Goal: Task Accomplishment & Management: Use online tool/utility

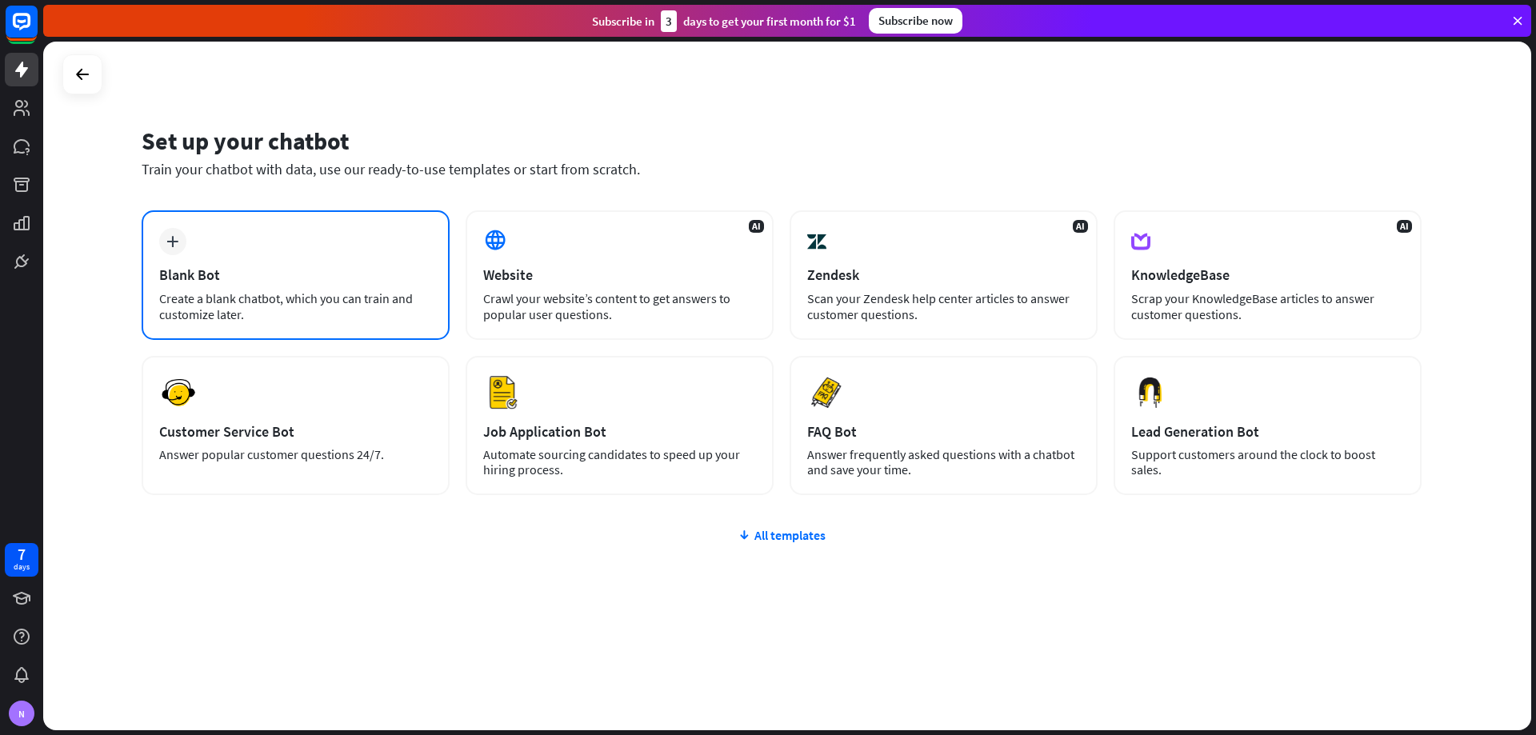
click at [316, 299] on div "Create a blank chatbot, which you can train and customize later." at bounding box center [295, 306] width 273 height 32
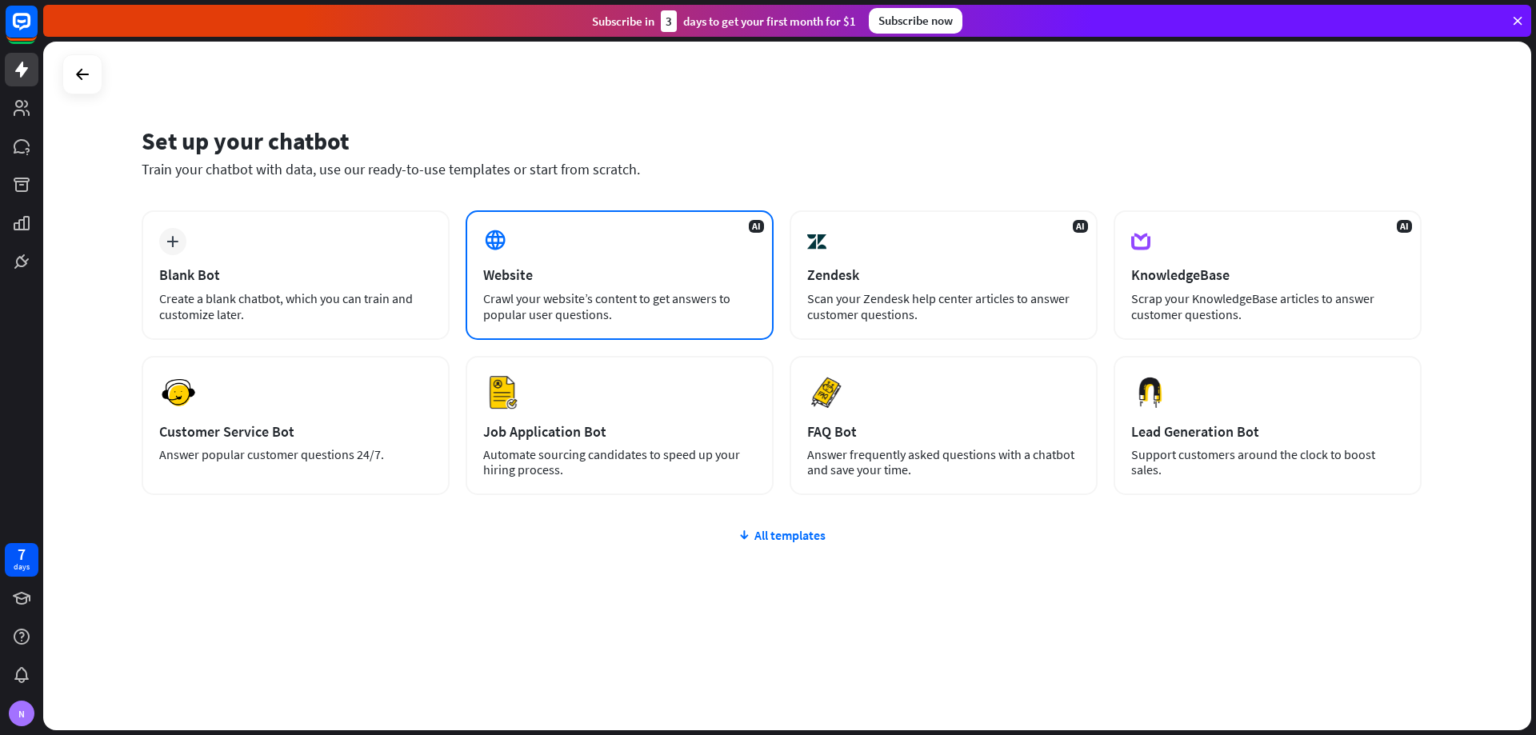
click at [671, 274] on div "Website" at bounding box center [619, 275] width 273 height 18
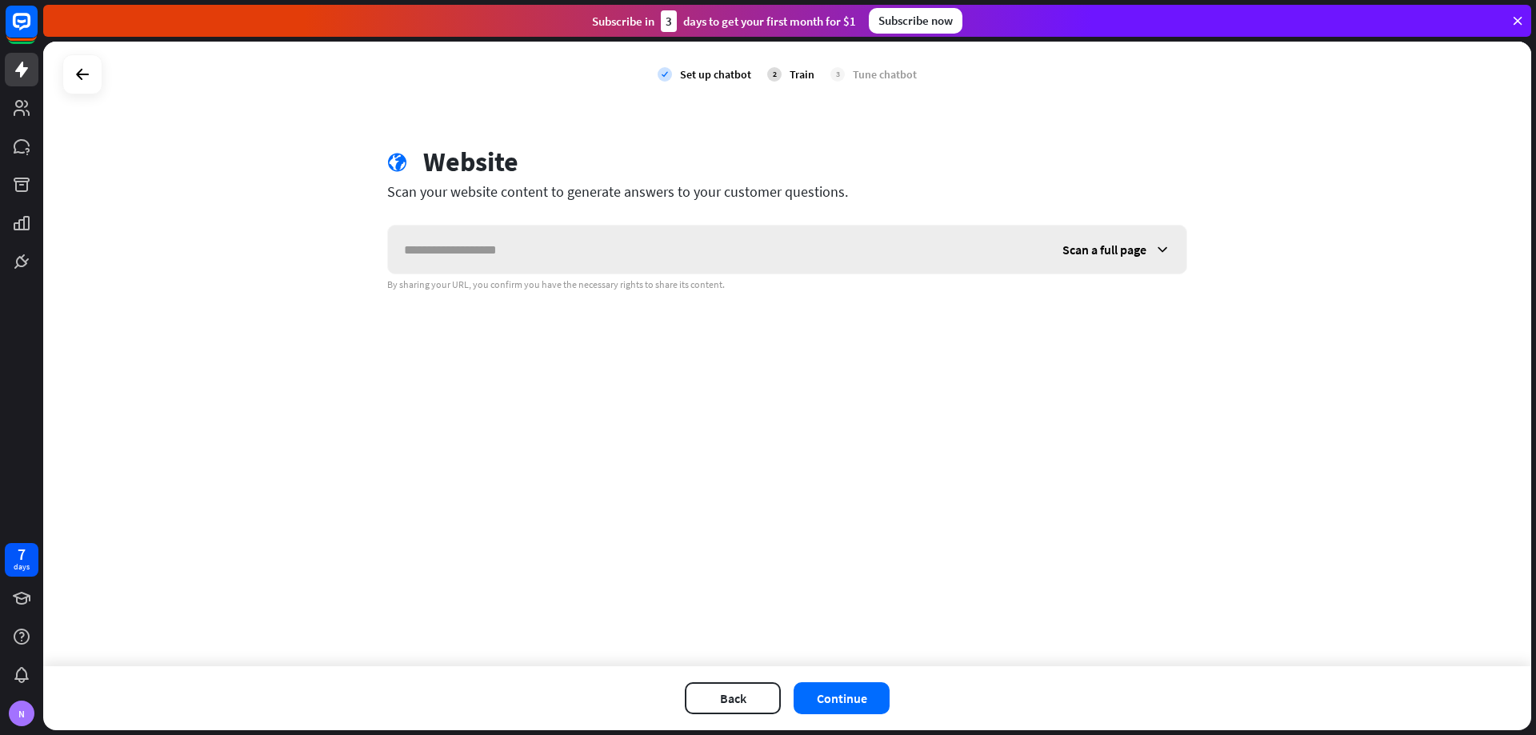
click at [497, 246] on input "text" at bounding box center [717, 250] width 659 height 48
paste input "**********"
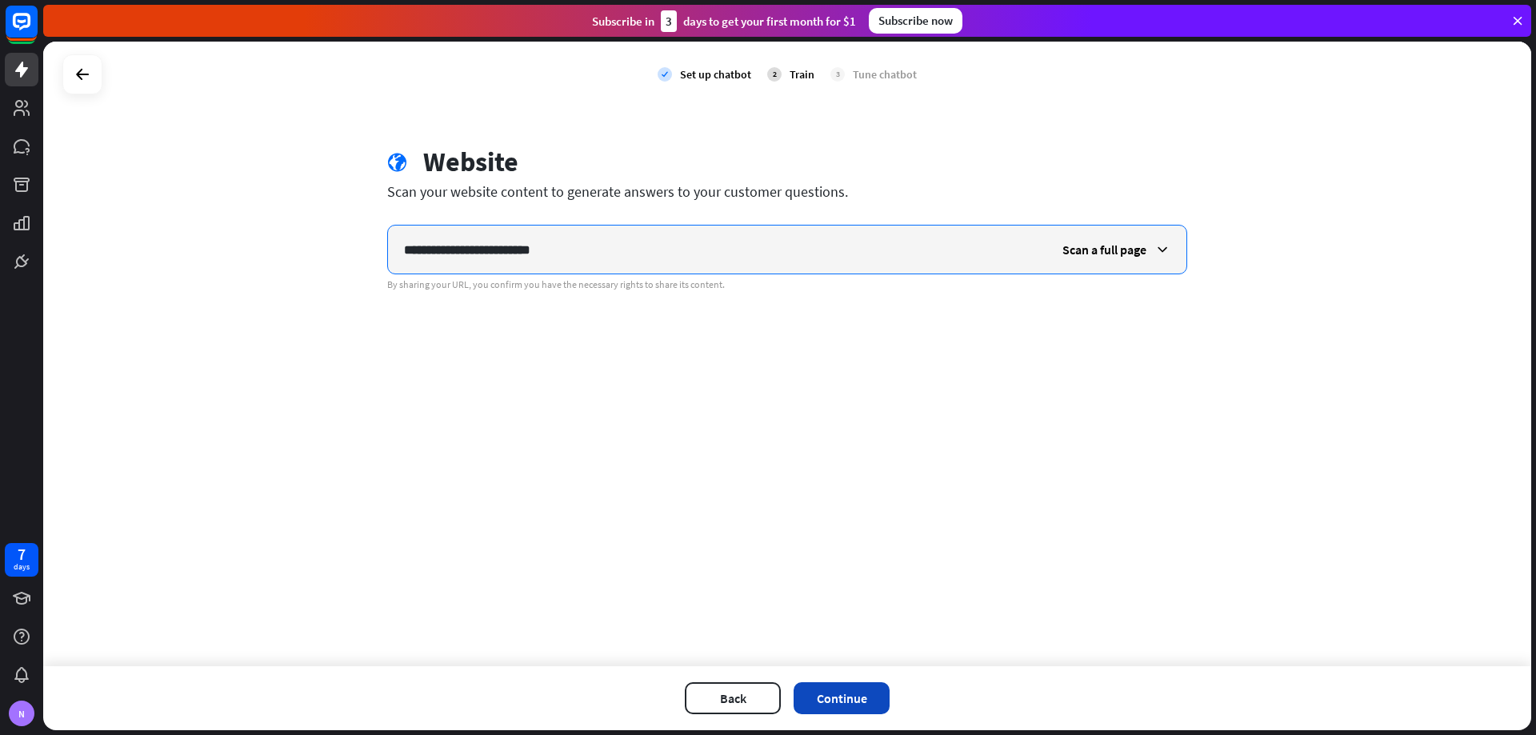
type input "**********"
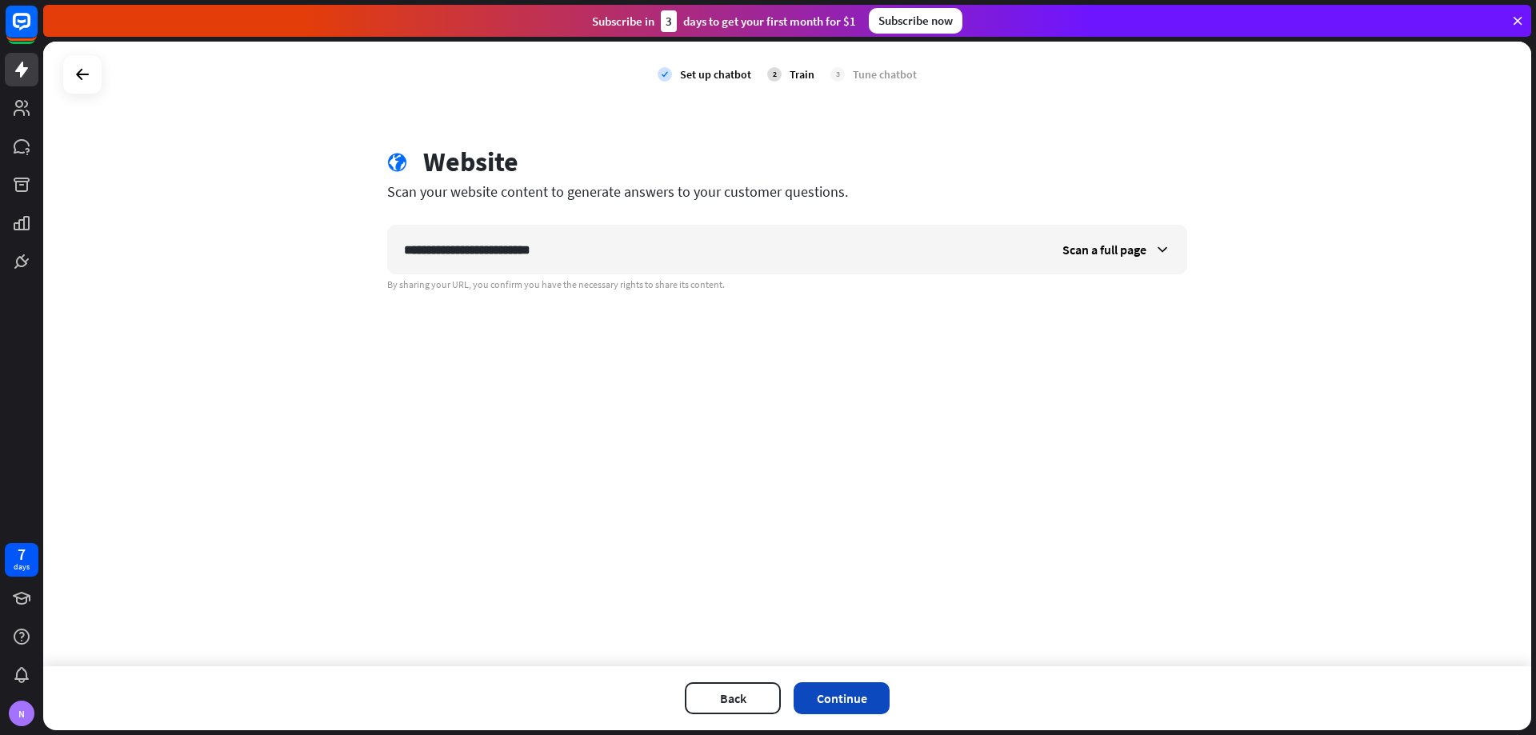
click at [855, 698] on button "Continue" at bounding box center [842, 699] width 96 height 32
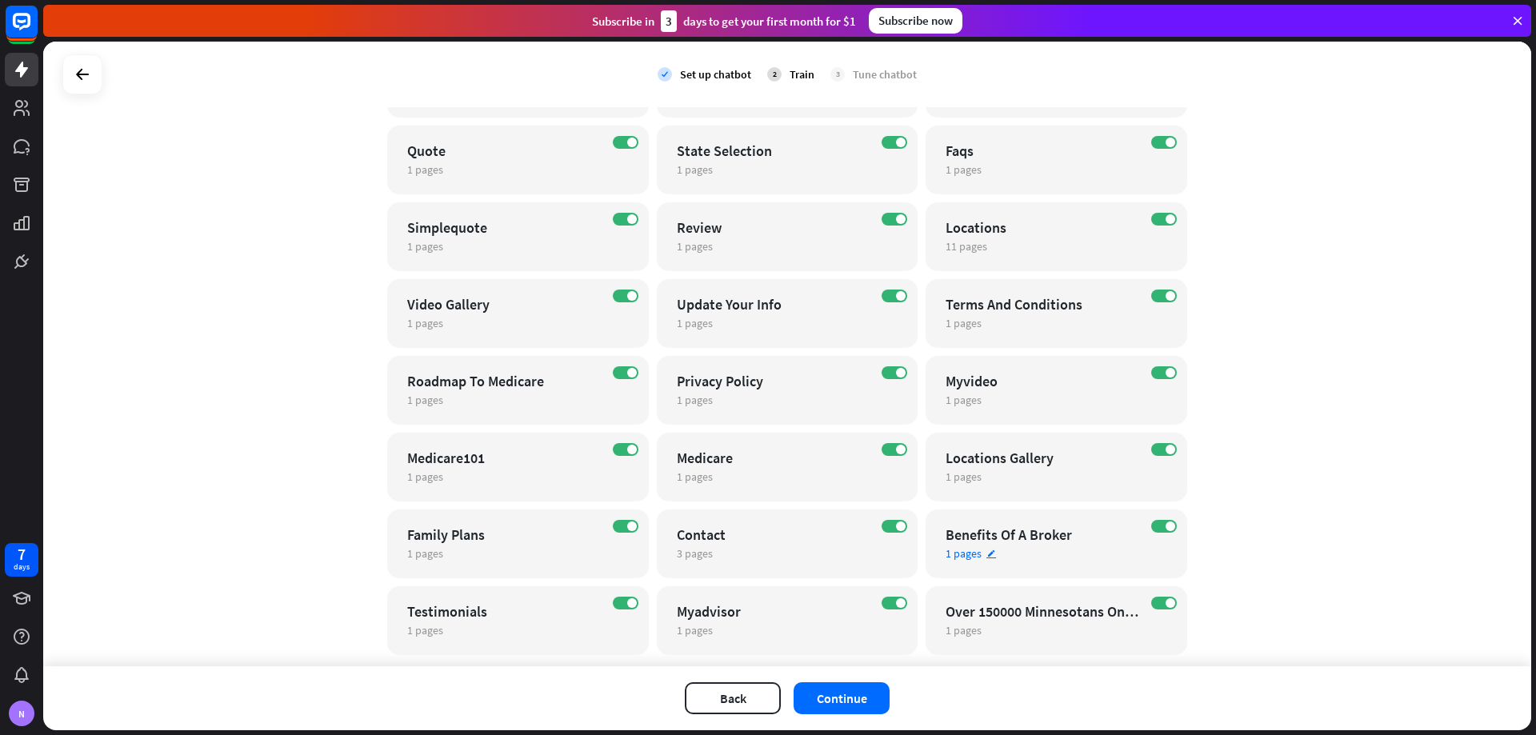
scroll to position [627, 0]
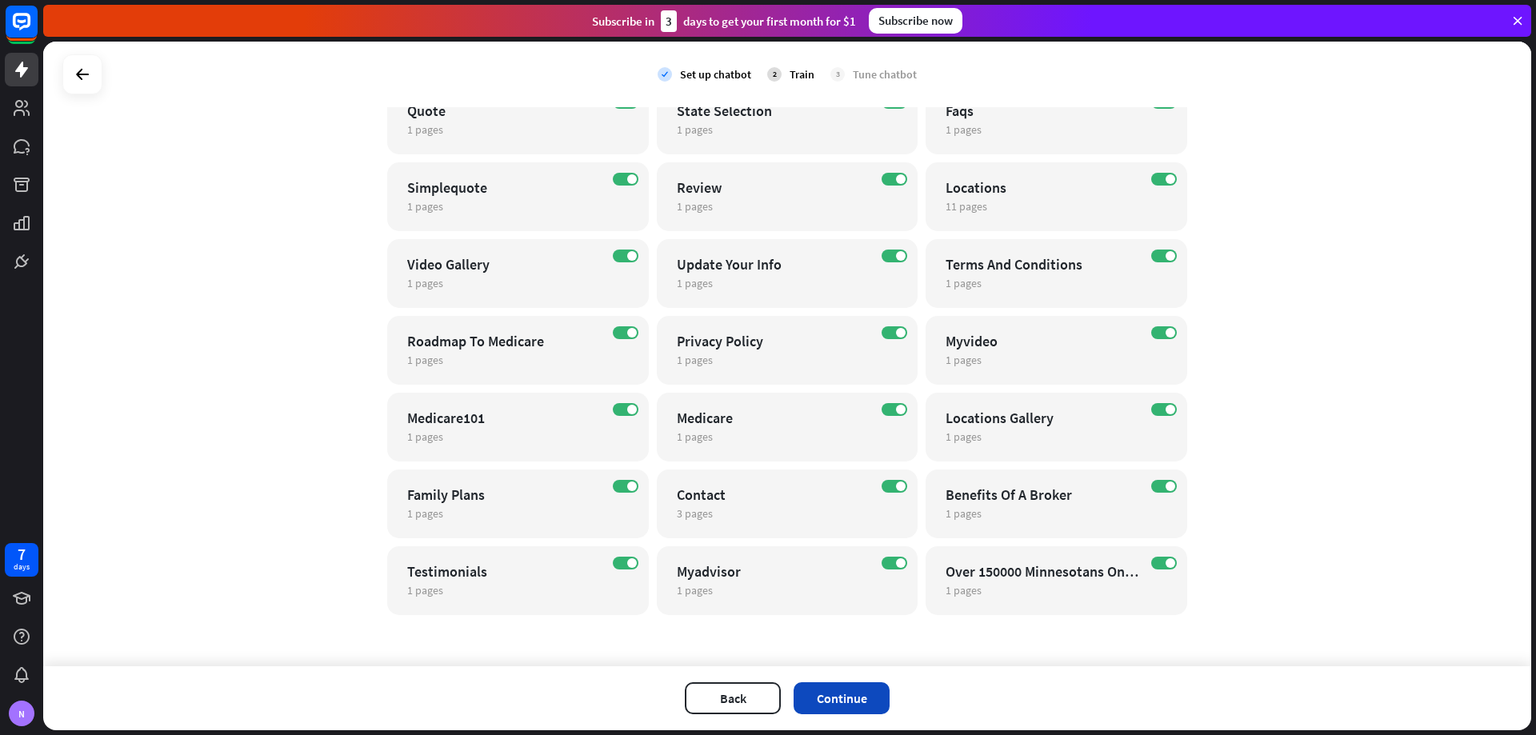
click at [841, 692] on button "Continue" at bounding box center [842, 699] width 96 height 32
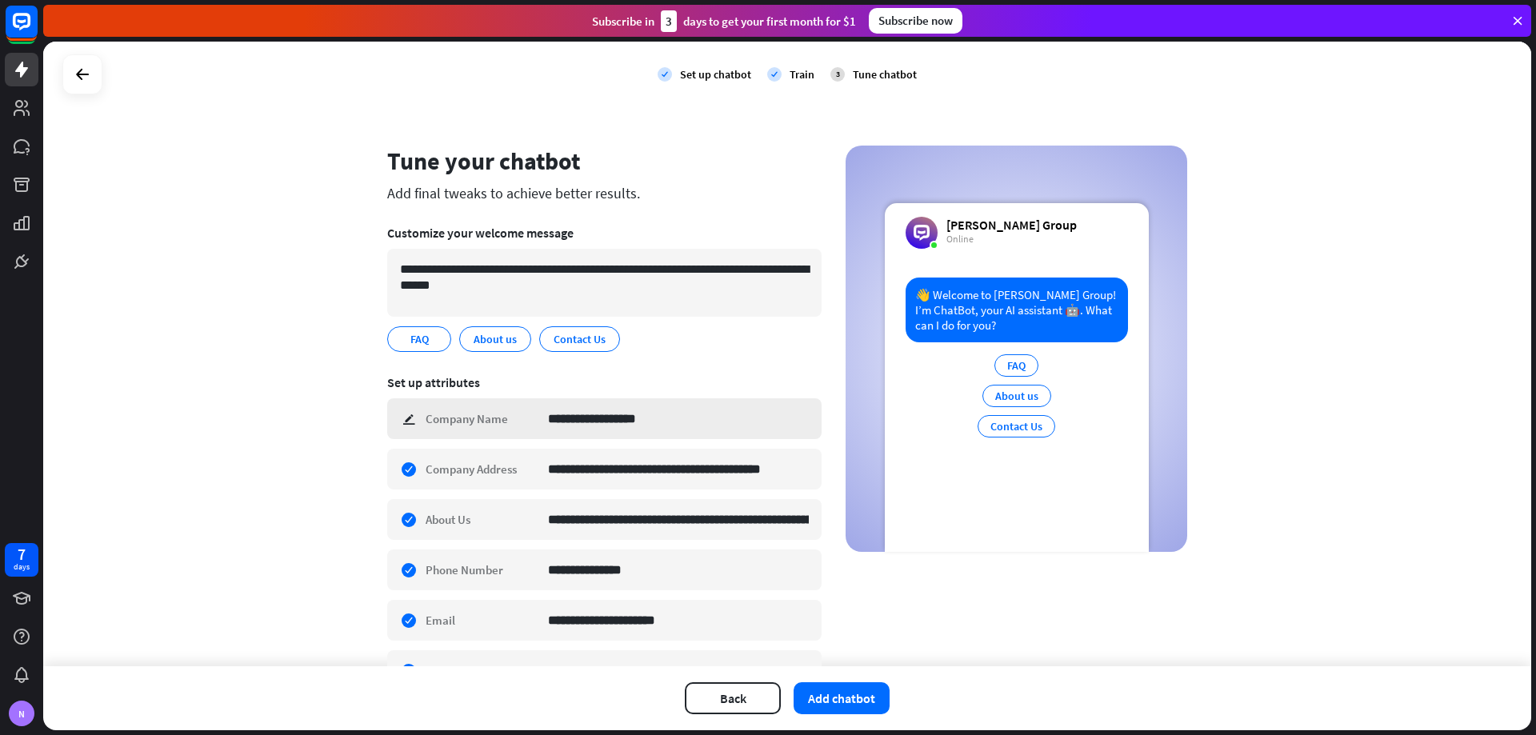
scroll to position [349, 0]
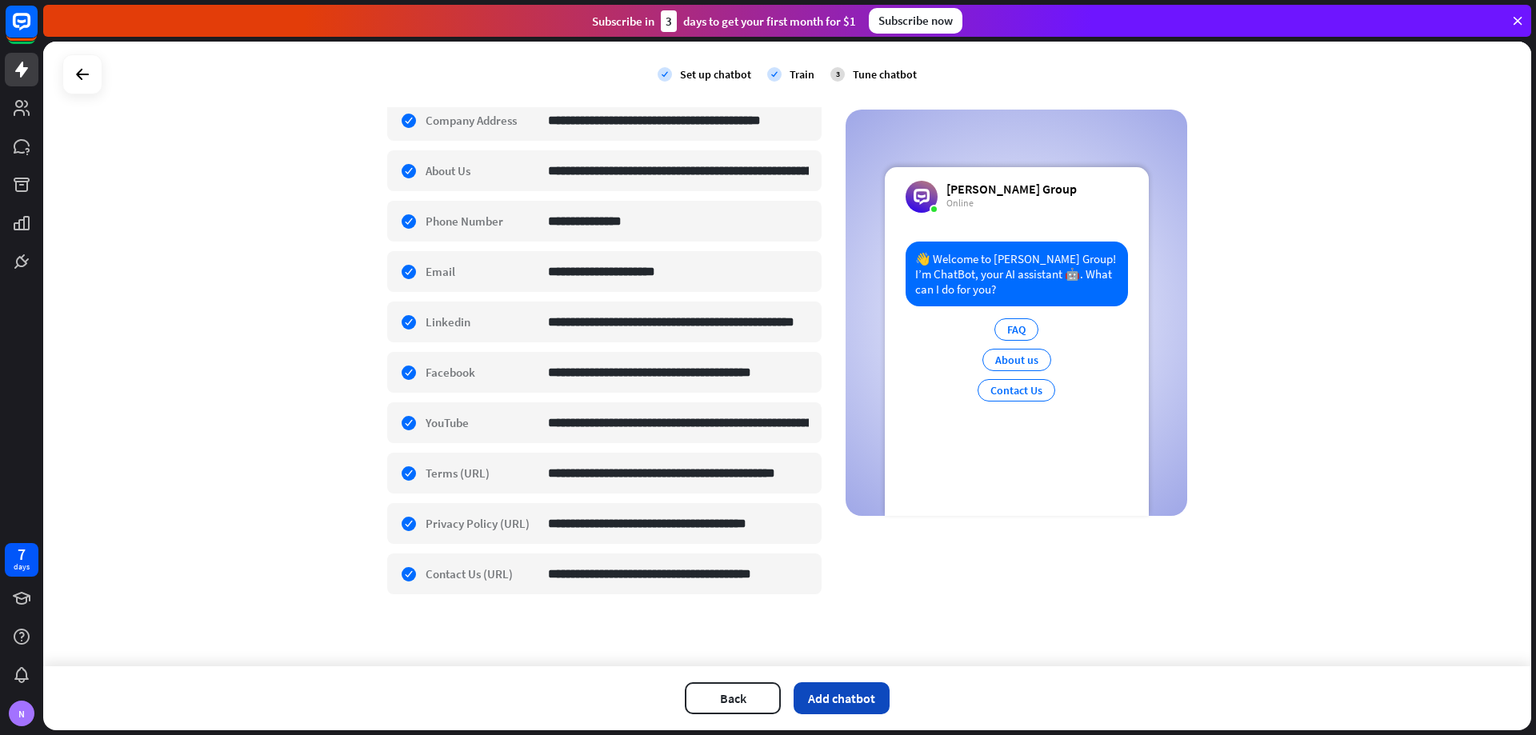
click at [859, 695] on button "Add chatbot" at bounding box center [842, 699] width 96 height 32
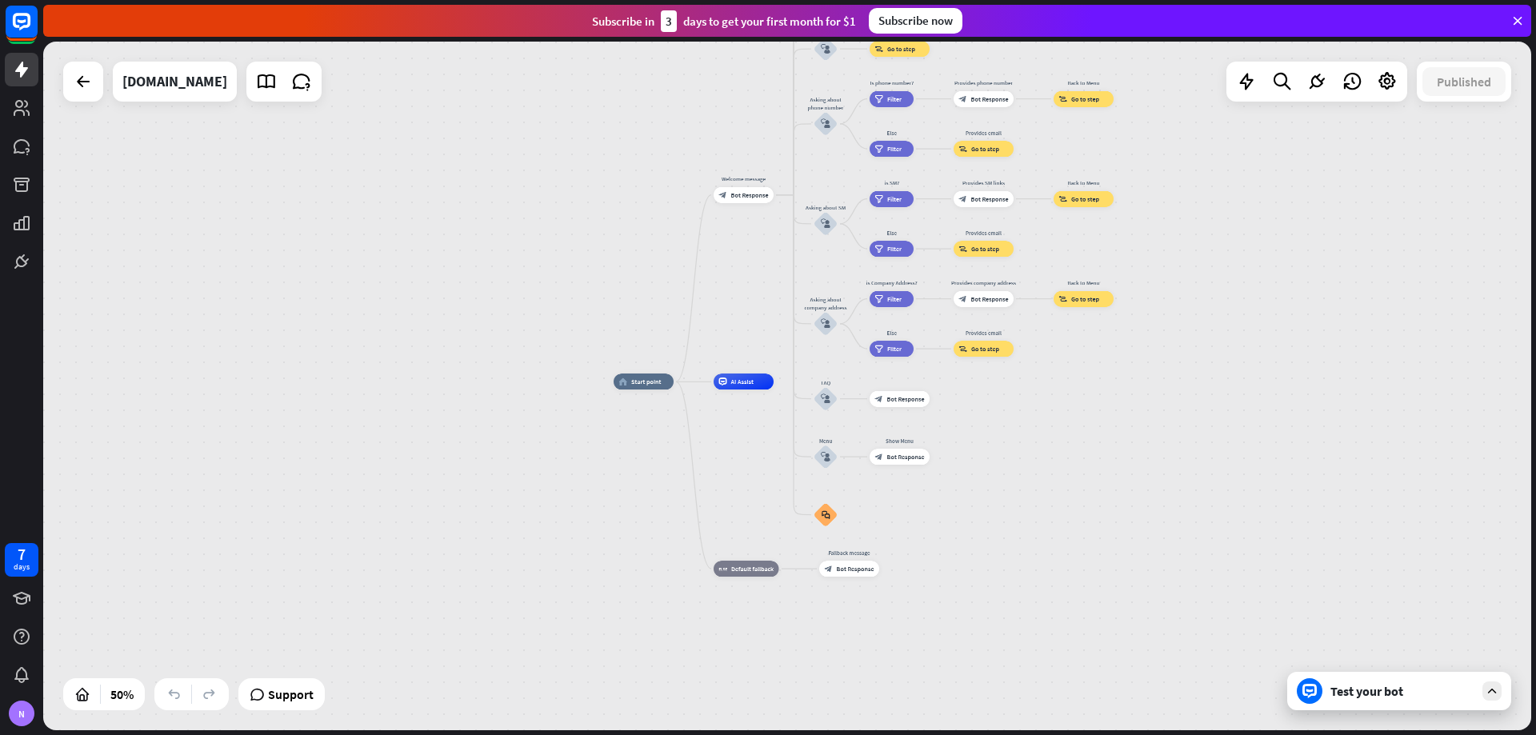
click at [1494, 696] on icon at bounding box center [1492, 691] width 14 height 14
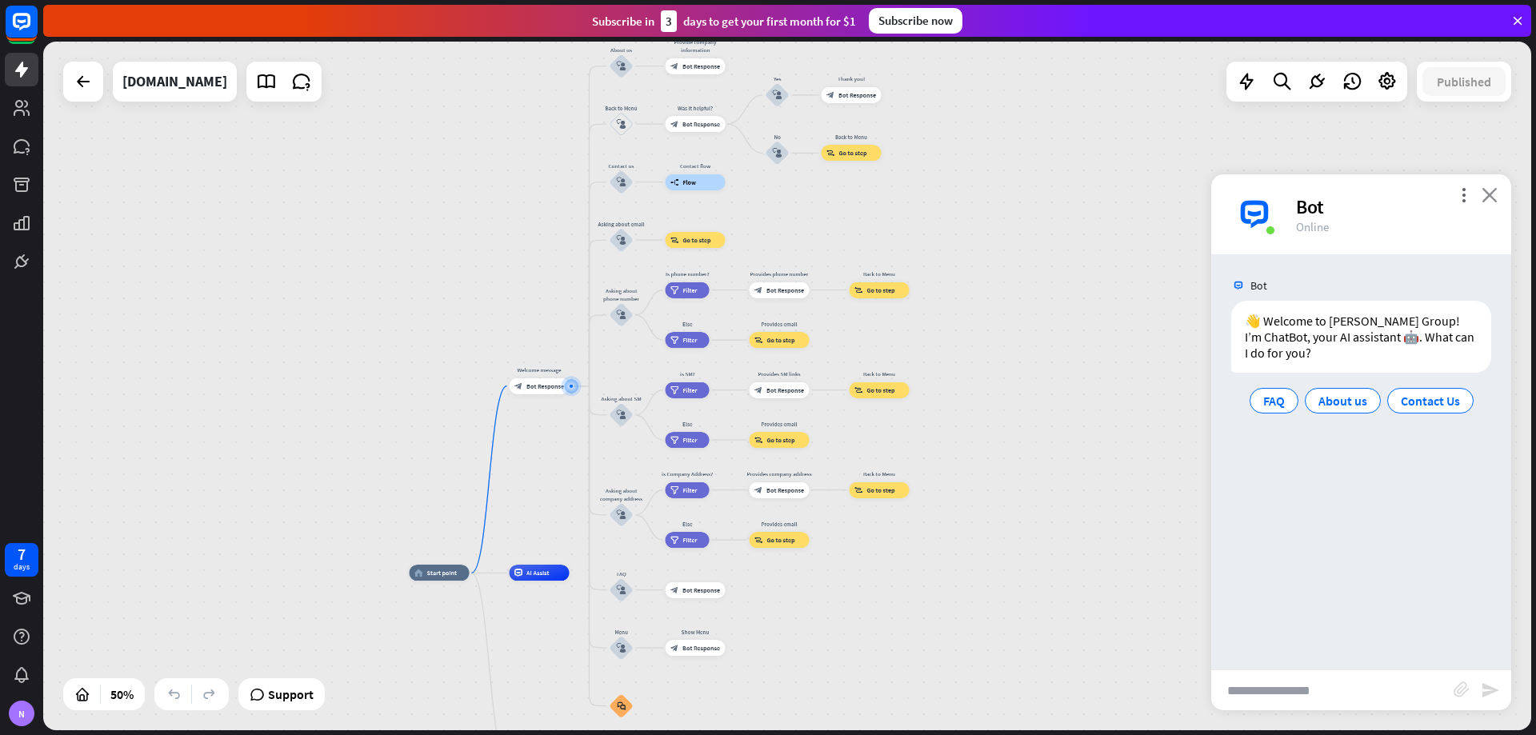
click at [1491, 194] on icon "close" at bounding box center [1490, 194] width 16 height 15
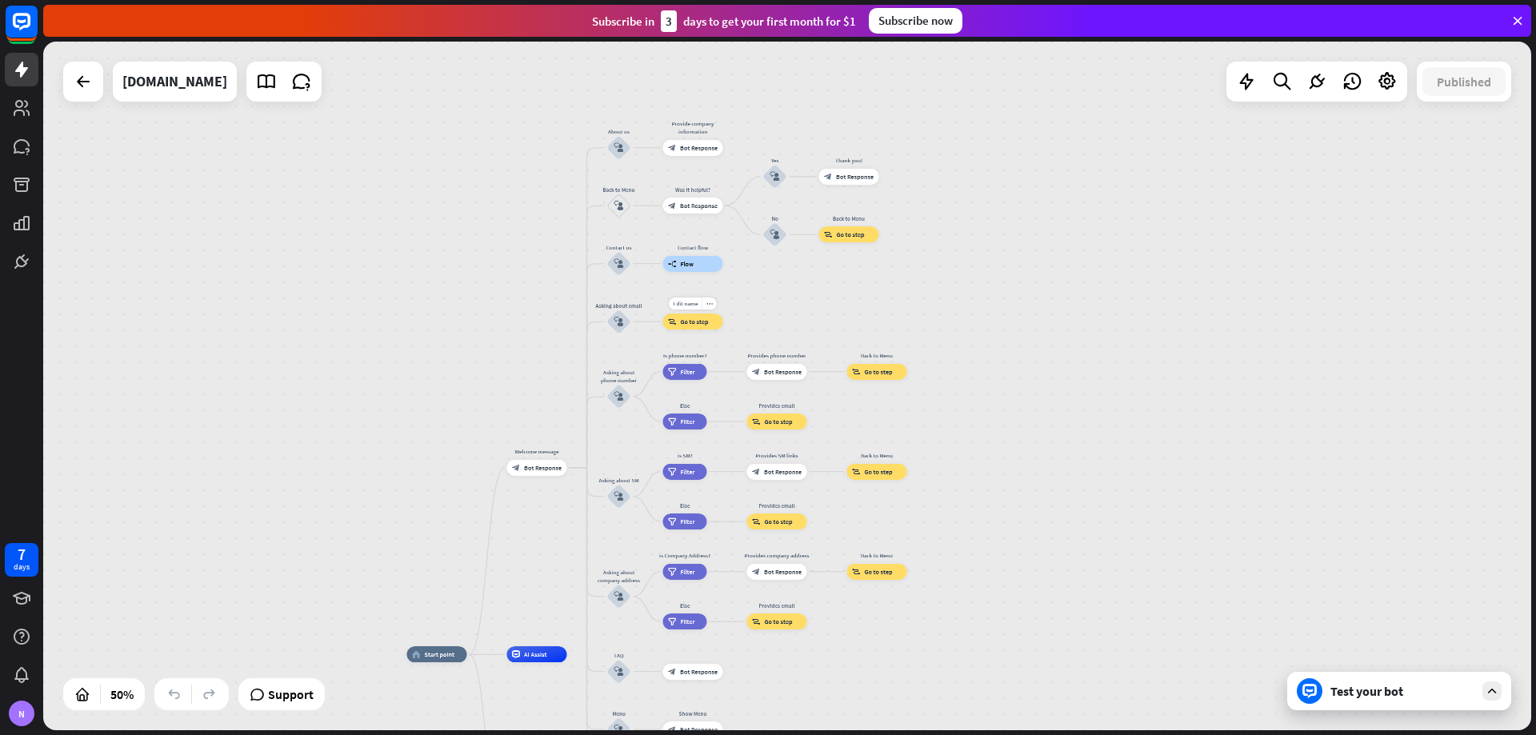
drag, startPoint x: 734, startPoint y: 266, endPoint x: 728, endPoint y: 330, distance: 64.3
click at [723, 330] on div "Edit name more_horiz block_goto Go to step" at bounding box center [693, 322] width 60 height 16
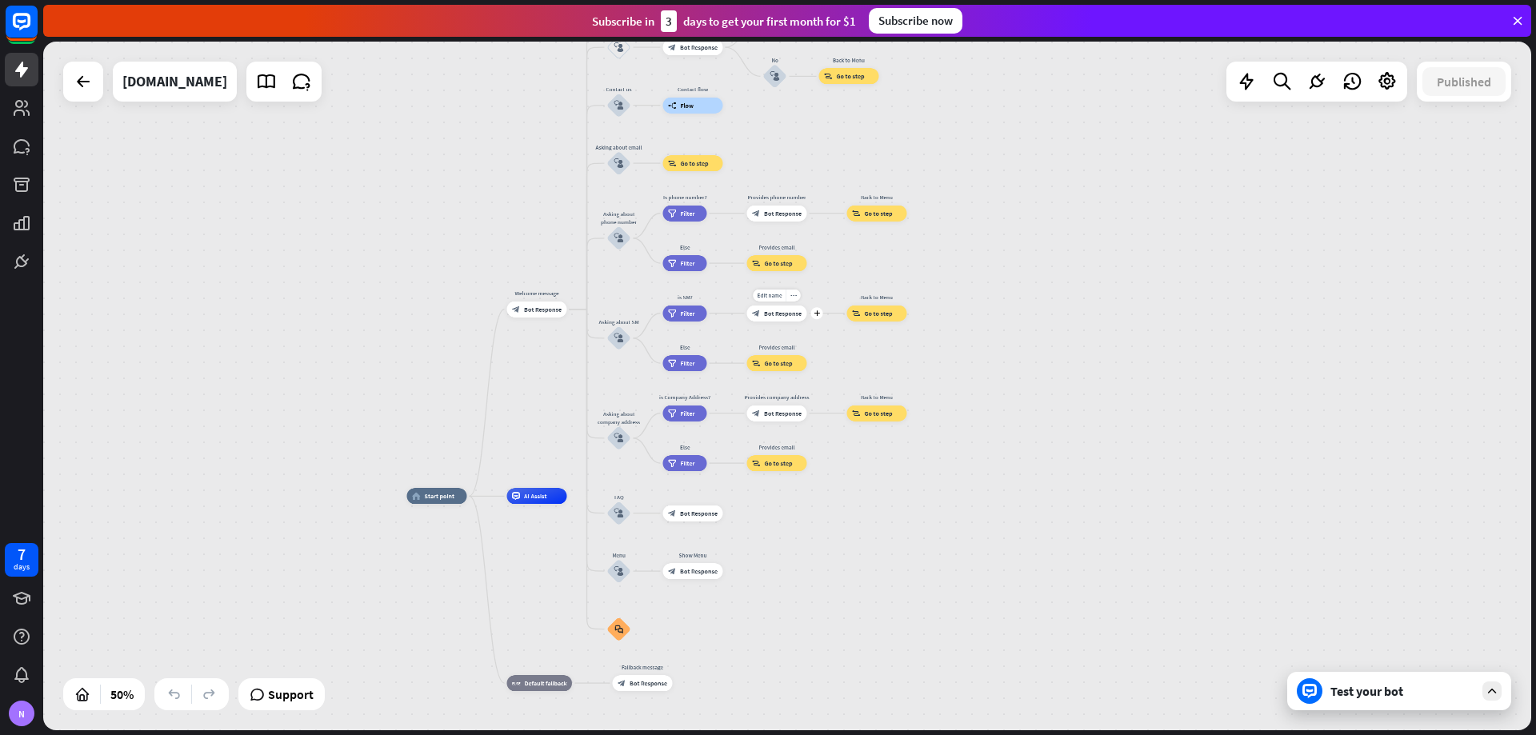
drag, startPoint x: 791, startPoint y: 493, endPoint x: 801, endPoint y: 273, distance: 220.3
click at [801, 306] on div "Edit name more_horiz plus block_bot_response Bot Response" at bounding box center [777, 314] width 60 height 16
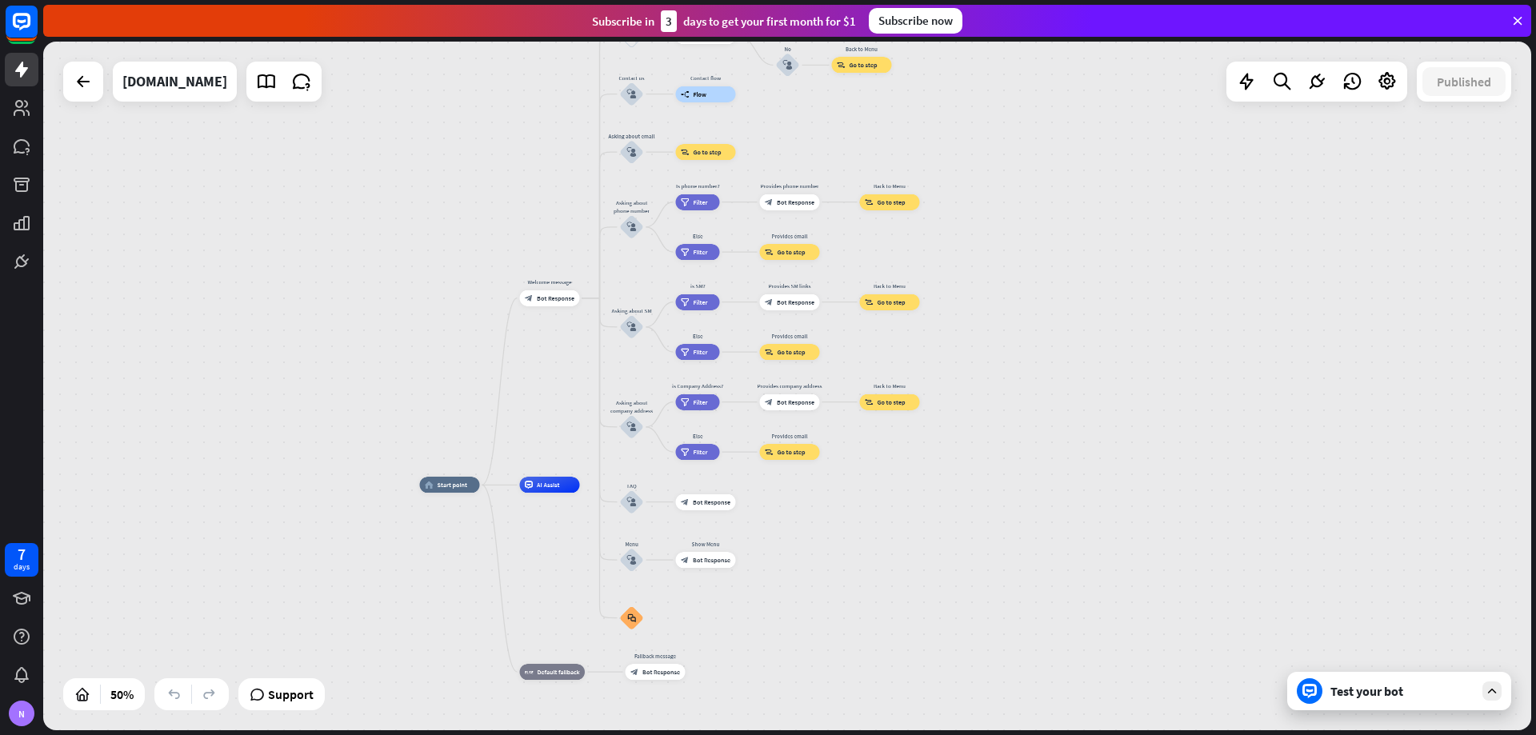
drag, startPoint x: 762, startPoint y: 448, endPoint x: 764, endPoint y: 499, distance: 50.5
click at [764, 499] on div "home_2 Start point Welcome message block_bot_response Bot Response About us blo…" at bounding box center [792, 657] width 744 height 345
click at [1519, 23] on icon at bounding box center [1518, 21] width 14 height 14
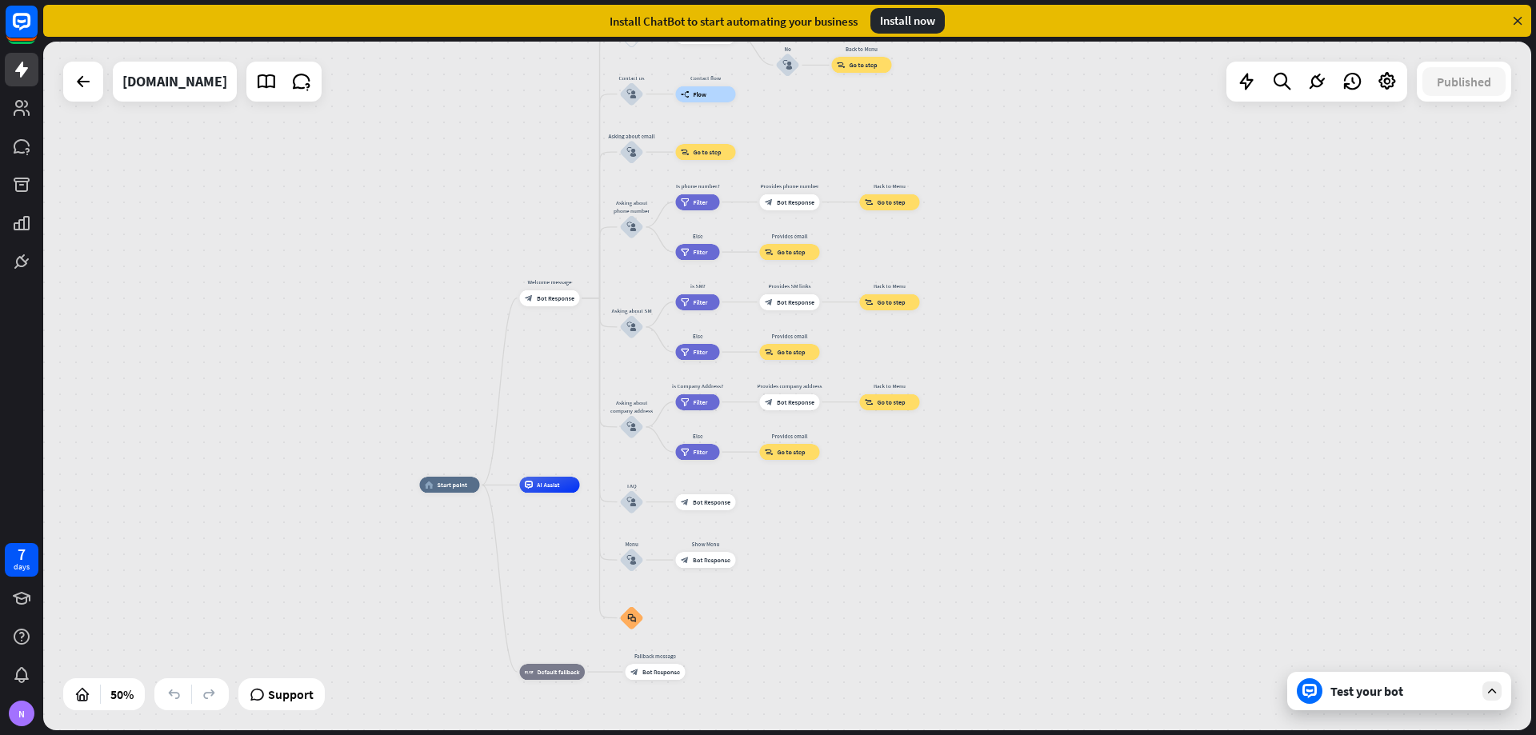
click at [1518, 18] on icon at bounding box center [1518, 21] width 14 height 14
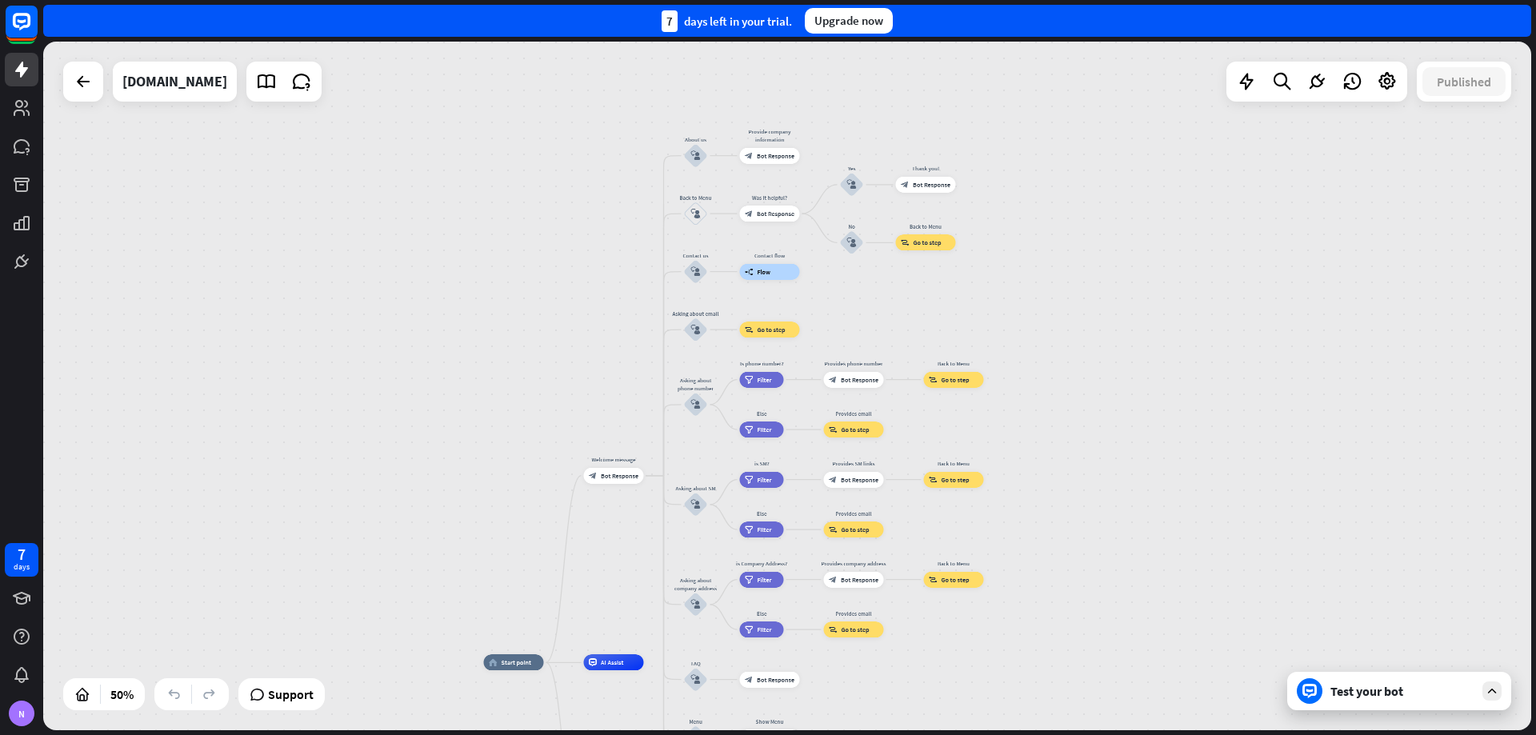
drag, startPoint x: 584, startPoint y: 243, endPoint x: 651, endPoint y: 425, distance: 193.4
click at [651, 425] on div "home_2 Start point Edit name more_horiz Welcome message block_bot_response Bot …" at bounding box center [787, 386] width 1488 height 689
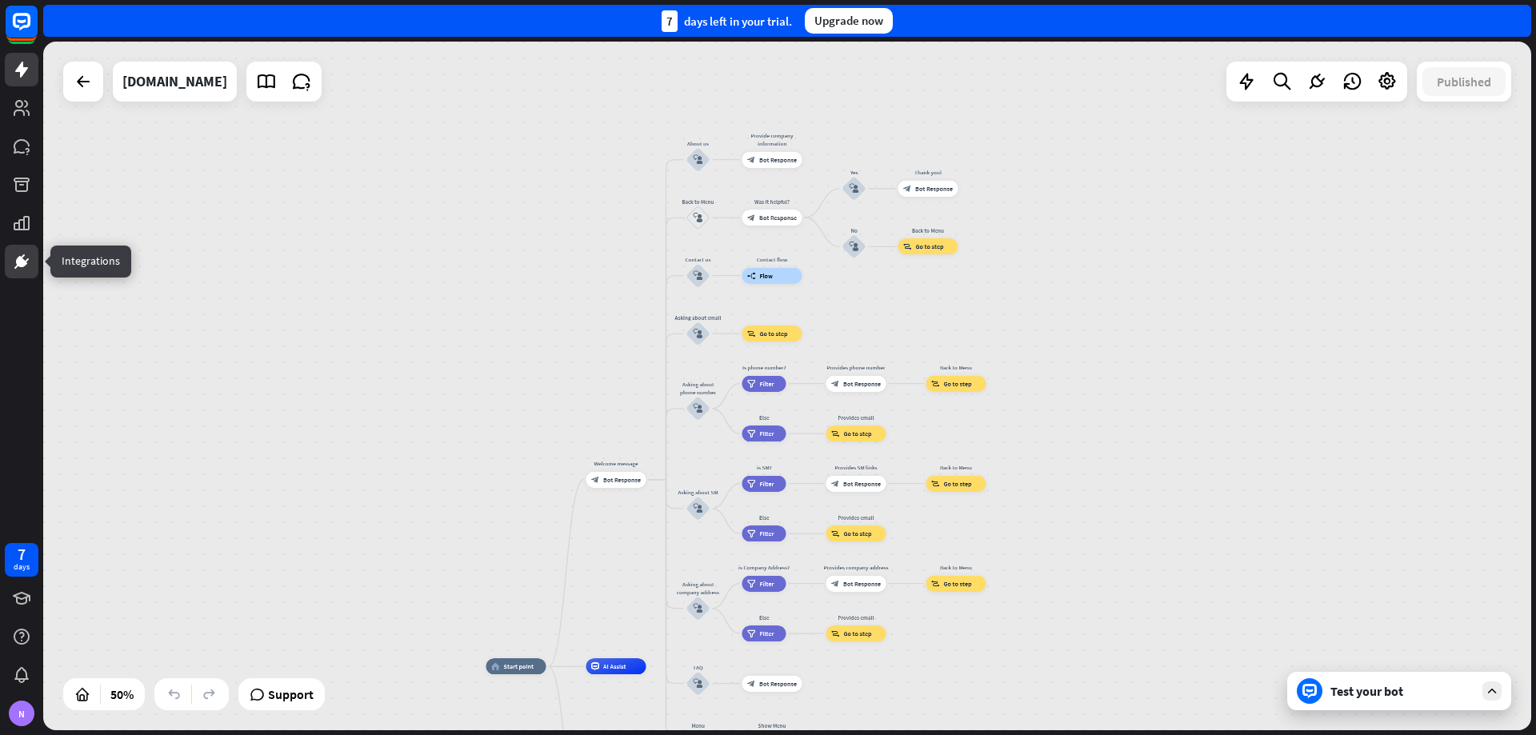
click at [20, 270] on icon at bounding box center [21, 261] width 19 height 19
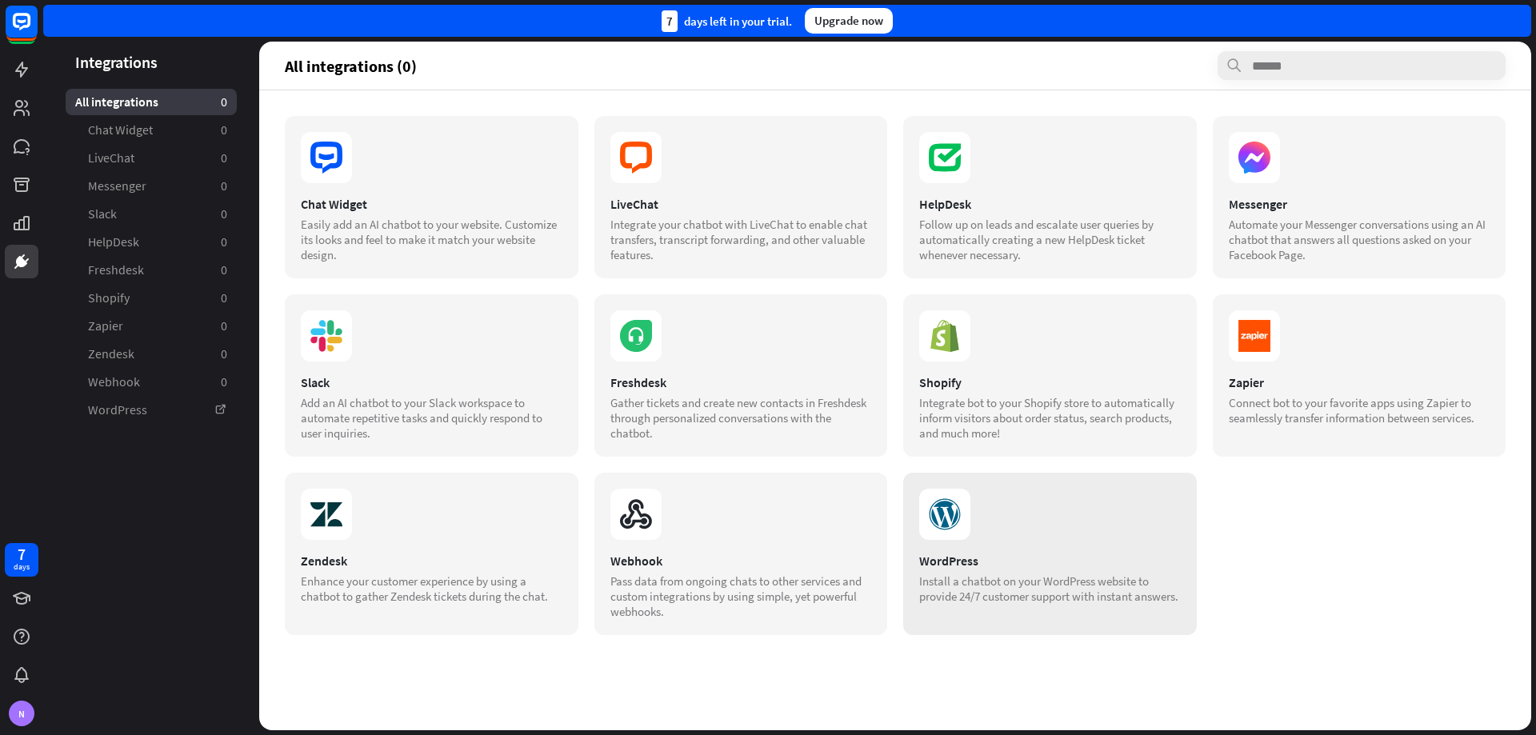
click at [964, 515] on icon at bounding box center [944, 514] width 51 height 51
click at [144, 415] on link "WordPress" at bounding box center [151, 410] width 171 height 26
